Goal: Transaction & Acquisition: Obtain resource

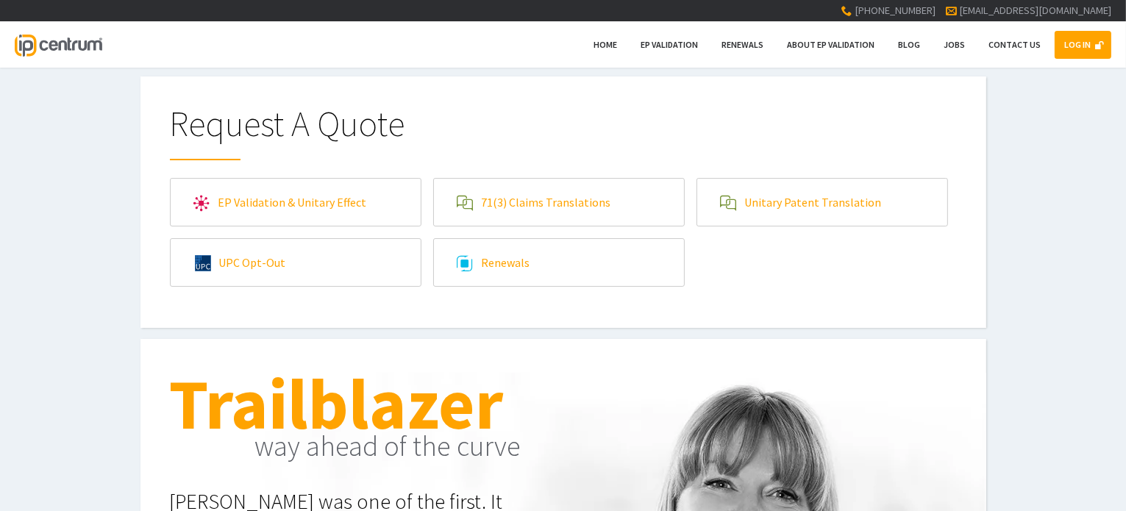
click at [266, 205] on link "EP Validation & Unitary Effect" at bounding box center [296, 202] width 250 height 47
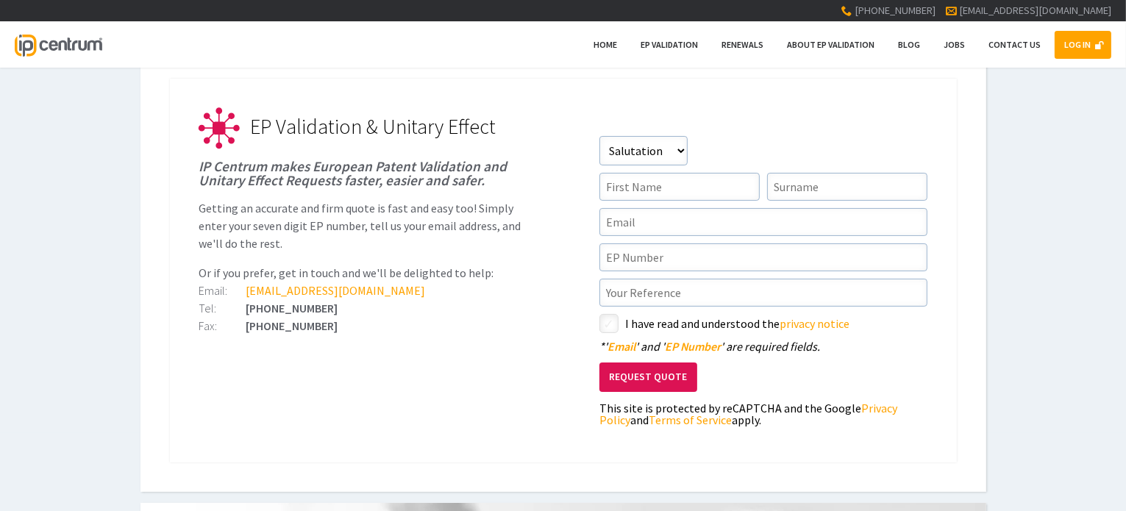
scroll to position [221, 0]
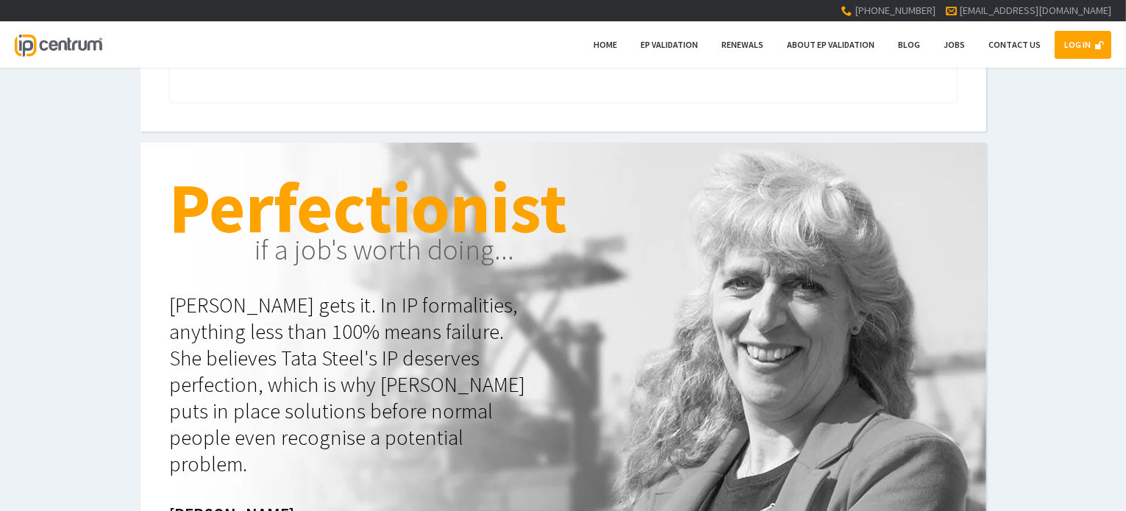
click at [1007, 202] on div "Trailblazer way ahead of the curve Sally was one of the first. It was bold and …" at bounding box center [563, 351] width 1126 height 417
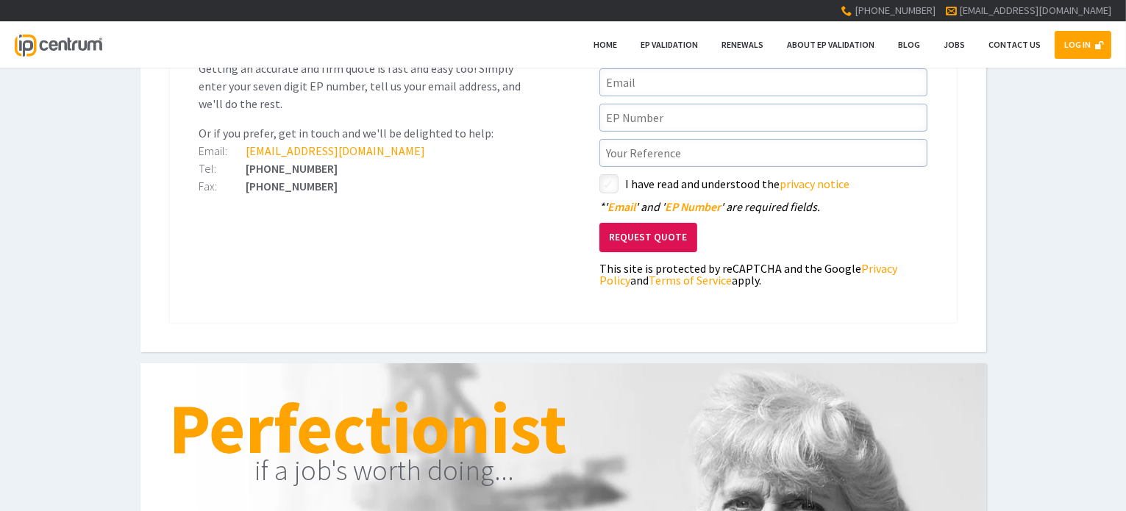
scroll to position [147, 0]
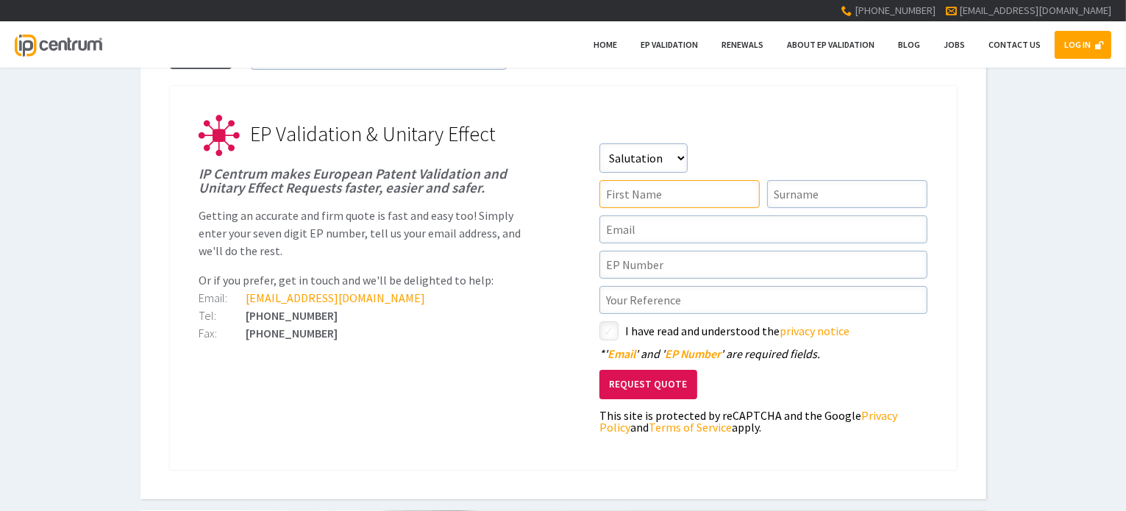
click at [700, 203] on input"] "text" at bounding box center [680, 194] width 160 height 28
type input"] "Naomi"
click at [778, 183] on input"] "text" at bounding box center [847, 194] width 160 height 28
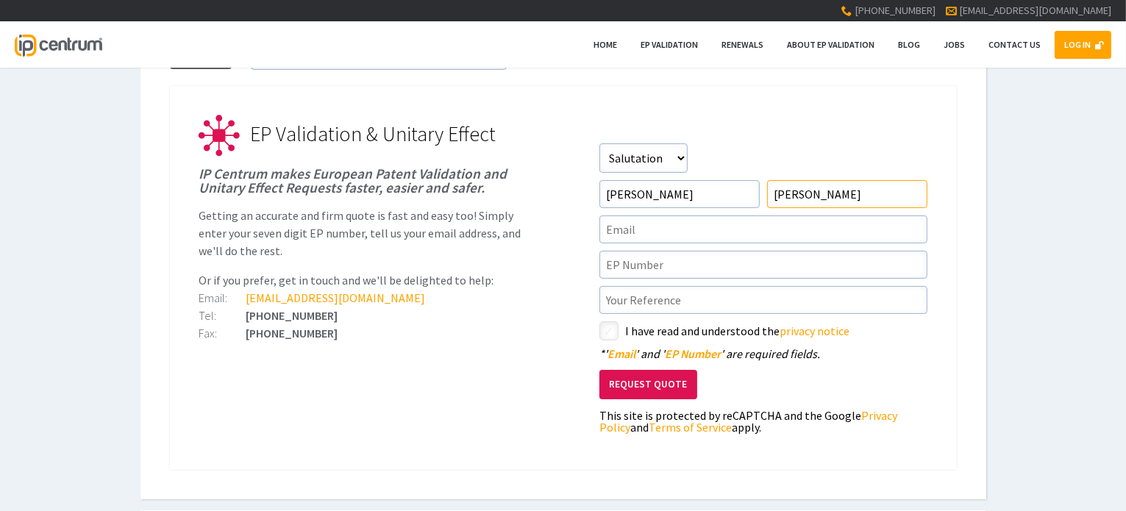
type input"] "Kohn"
click at [675, 227] on input"] "text" at bounding box center [764, 230] width 328 height 28
type input"] "naomirkohn@gmail.com"
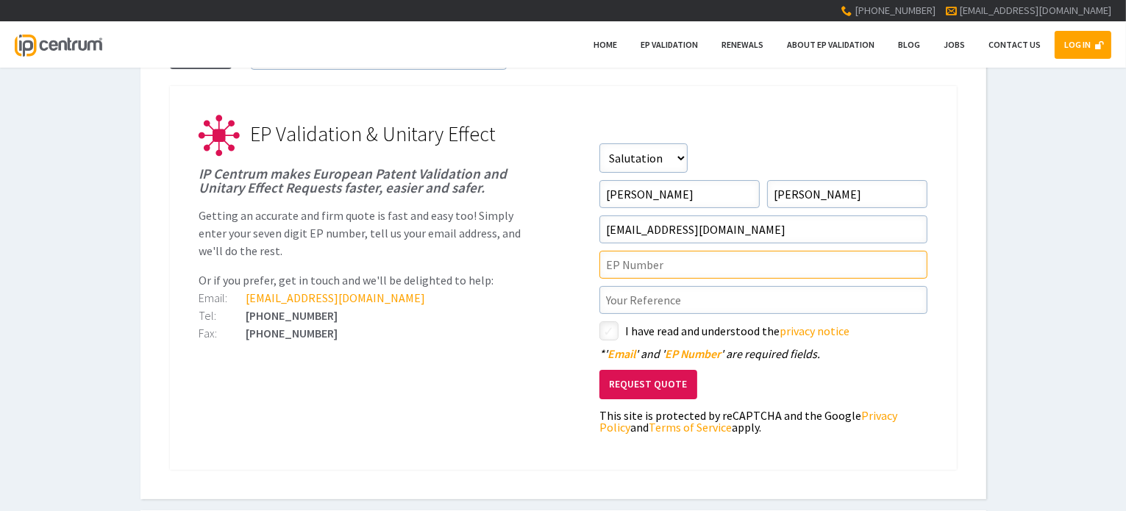
click at [661, 259] on input"] "text" at bounding box center [764, 265] width 328 height 28
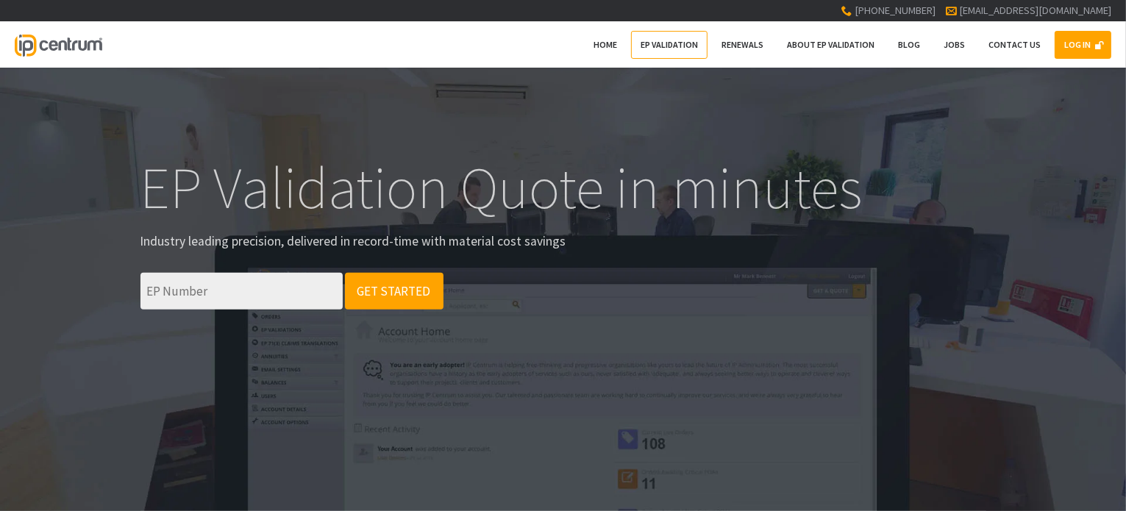
paste input "EP3504590"
type input "EP3504590"
click at [382, 297] on span "Get Started" at bounding box center [395, 291] width 74 height 16
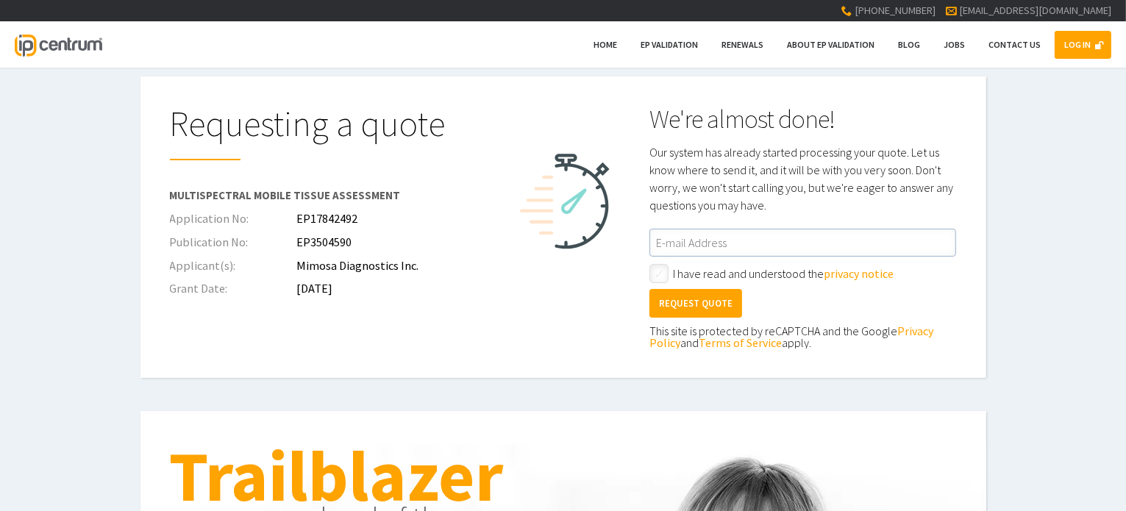
click at [653, 272] on input "checkbox" at bounding box center [662, 275] width 18 height 18
checkbox input "true"
click at [676, 239] on input "email" at bounding box center [803, 243] width 307 height 28
type input "[PERSON_NAME][EMAIL_ADDRESS][DOMAIN_NAME]"
click at [706, 307] on button "Request Quote" at bounding box center [696, 303] width 93 height 28
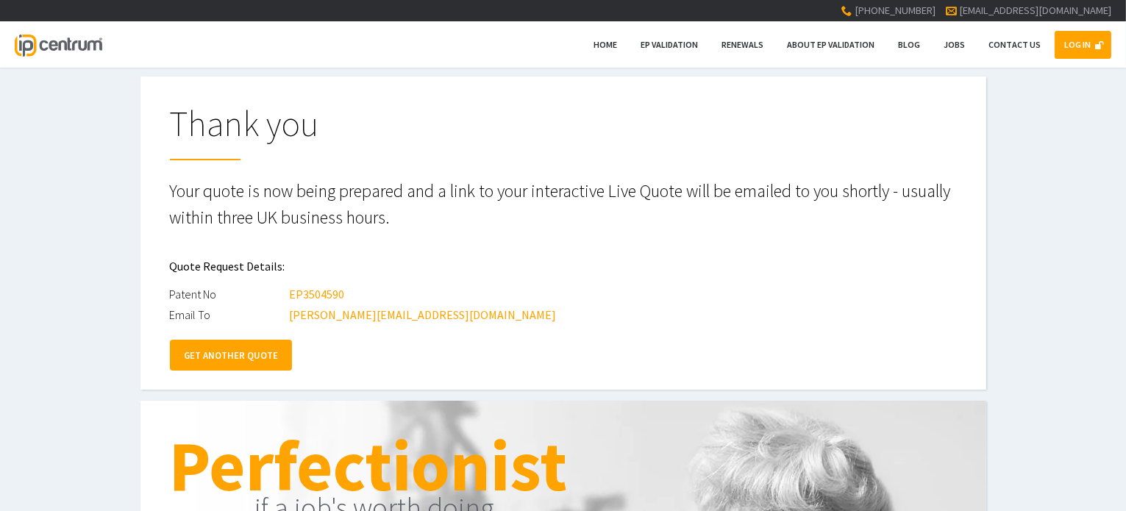
scroll to position [147, 0]
